Goal: Transaction & Acquisition: Book appointment/travel/reservation

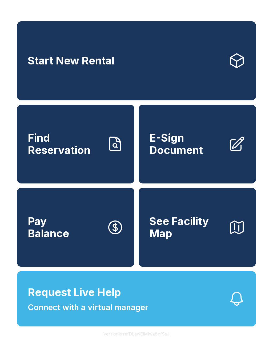
click at [181, 73] on link "Start New Rental" at bounding box center [136, 60] width 239 height 79
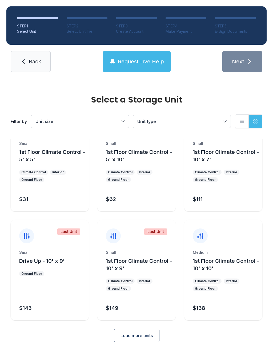
scroll to position [29, 0]
click at [144, 339] on span "Load more units" at bounding box center [136, 336] width 32 height 6
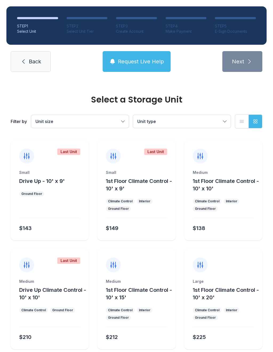
scroll to position [109, 0]
click at [227, 191] on button "1st Floor Climate Control - 10' x 10'" at bounding box center [225, 185] width 67 height 15
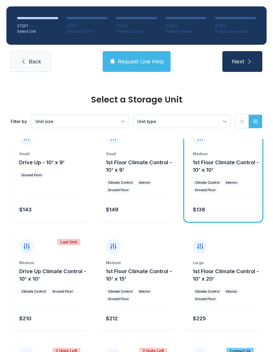
scroll to position [128, 0]
click at [222, 173] on button "1st Floor Climate Control - 10' x 10'" at bounding box center [225, 165] width 67 height 15
click at [257, 59] on button "Next" at bounding box center [242, 61] width 40 height 21
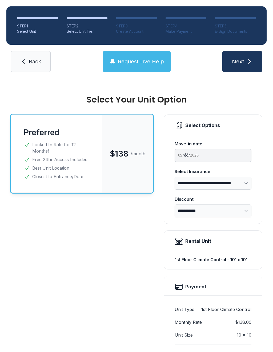
click at [28, 60] on link "Back" at bounding box center [31, 61] width 40 height 21
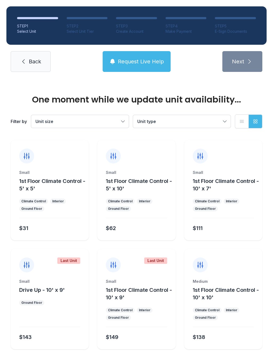
click at [136, 57] on button "Request Live Help" at bounding box center [137, 61] width 68 height 21
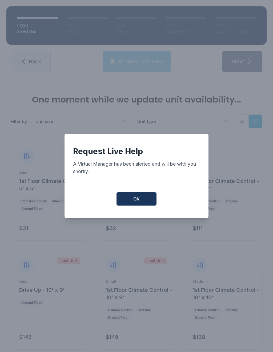
click at [134, 199] on span "OK" at bounding box center [136, 199] width 6 height 6
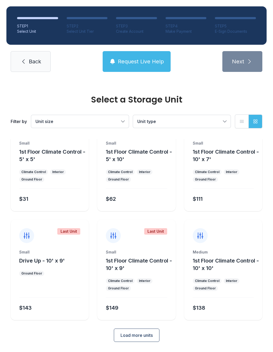
scroll to position [29, 0]
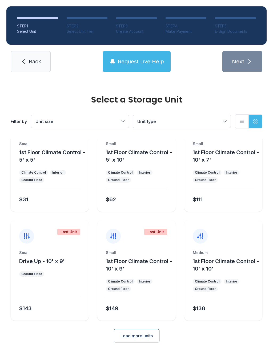
click at [140, 338] on span "Load more units" at bounding box center [136, 336] width 32 height 6
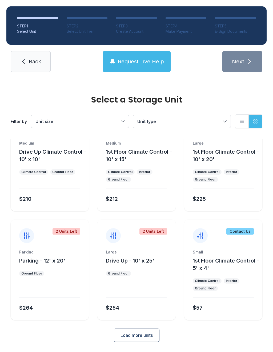
scroll to position [247, 0]
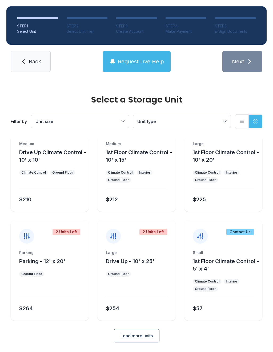
click at [142, 336] on span "Load more units" at bounding box center [136, 336] width 32 height 6
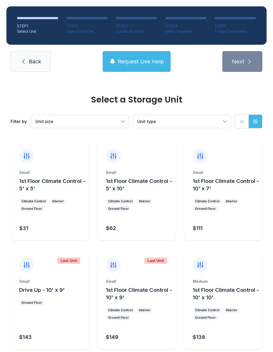
scroll to position [0, 0]
